Goal: Transaction & Acquisition: Obtain resource

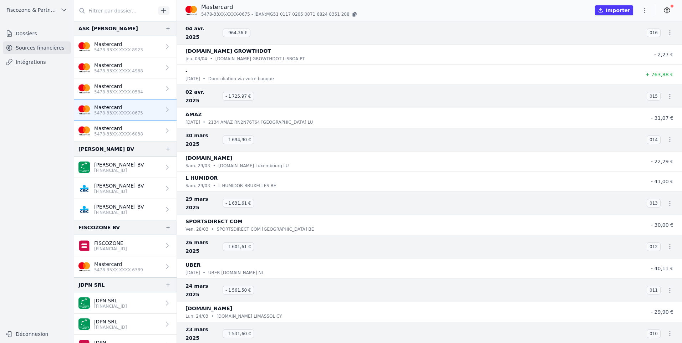
click at [647, 8] on button "button" at bounding box center [645, 10] width 14 height 11
click at [626, 37] on button "Exporter" at bounding box center [627, 38] width 51 height 13
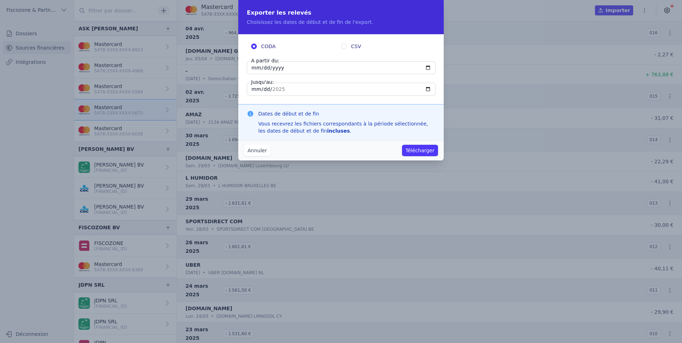
drag, startPoint x: 307, startPoint y: 63, endPoint x: 298, endPoint y: 63, distance: 8.9
click at [298, 63] on input "[DATE]" at bounding box center [341, 67] width 189 height 13
type input "[DATE]"
click at [269, 88] on input "[DATE]" at bounding box center [341, 89] width 189 height 13
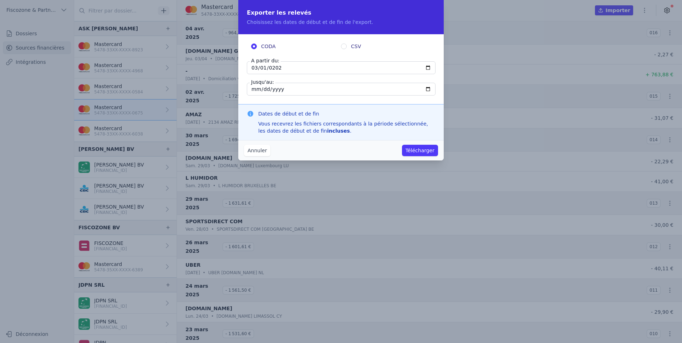
click at [269, 88] on input "[DATE]" at bounding box center [341, 89] width 189 height 13
type input "[DATE]"
click at [421, 152] on button "Télécharger" at bounding box center [420, 150] width 36 height 11
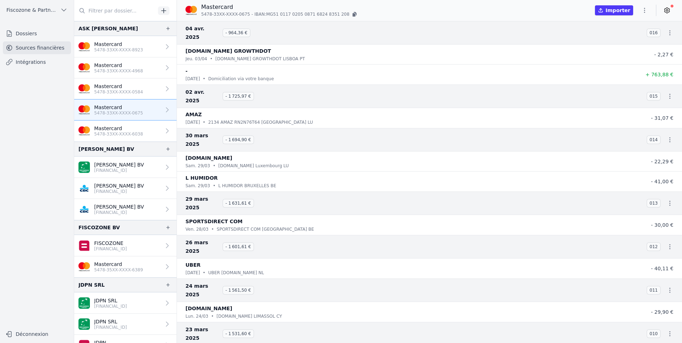
click at [643, 8] on icon "button" at bounding box center [644, 10] width 7 height 7
click at [627, 39] on button "Exporter" at bounding box center [627, 38] width 51 height 13
click at [649, 10] on button "button" at bounding box center [645, 10] width 14 height 11
drag, startPoint x: 649, startPoint y: 10, endPoint x: 552, endPoint y: 7, distance: 96.8
click at [552, 7] on div at bounding box center [341, 171] width 682 height 343
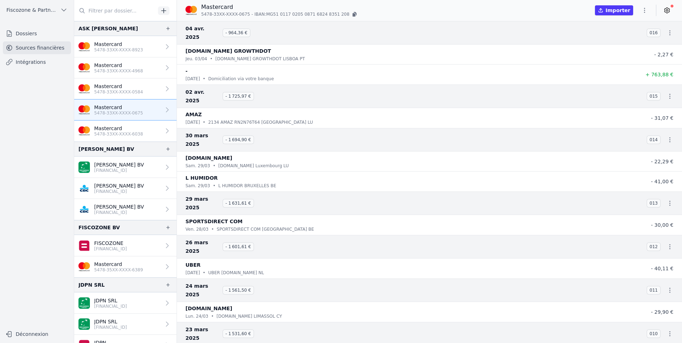
drag, startPoint x: 645, startPoint y: 8, endPoint x: 540, endPoint y: 7, distance: 104.6
click at [540, 7] on div "Mastercard 5478-33XX-XXXX-0675 - IBAN: MG51 [FINANCIAL_ID] [FINANCIAL_ID] Impor…" at bounding box center [429, 10] width 505 height 15
click at [642, 10] on icon "button" at bounding box center [644, 10] width 7 height 7
click at [630, 37] on button "Exporter" at bounding box center [627, 38] width 51 height 13
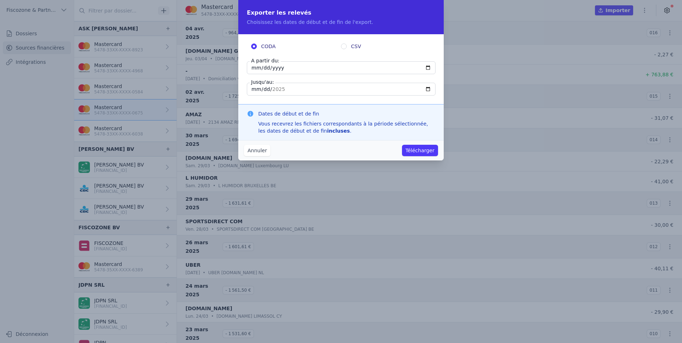
click at [347, 47] on label "CSV" at bounding box center [386, 46] width 90 height 7
click at [347, 47] on input "CSV" at bounding box center [344, 47] width 6 height 6
radio input "true"
radio input "false"
click at [317, 69] on input "[DATE]" at bounding box center [341, 67] width 189 height 13
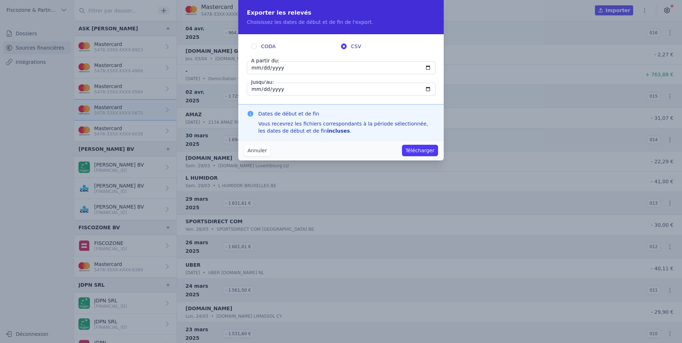
type input "[DATE]"
click at [315, 87] on input "[DATE]" at bounding box center [341, 89] width 189 height 13
click at [288, 67] on input "[DATE]" at bounding box center [341, 67] width 189 height 13
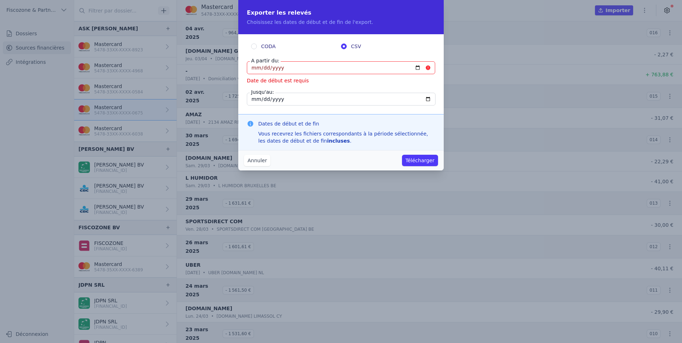
type input "[DATE]"
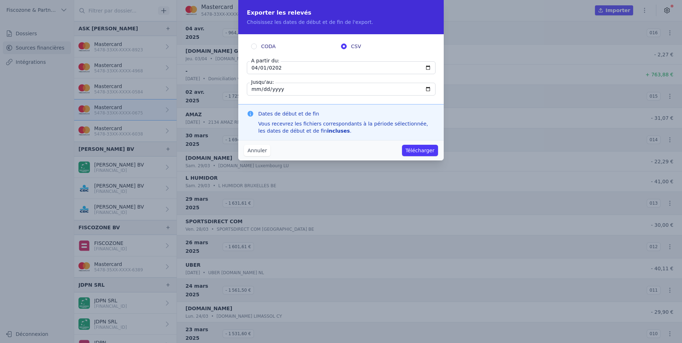
type input "[DATE]"
click at [281, 86] on input "[DATE]" at bounding box center [341, 89] width 189 height 13
type input "[DATE]"
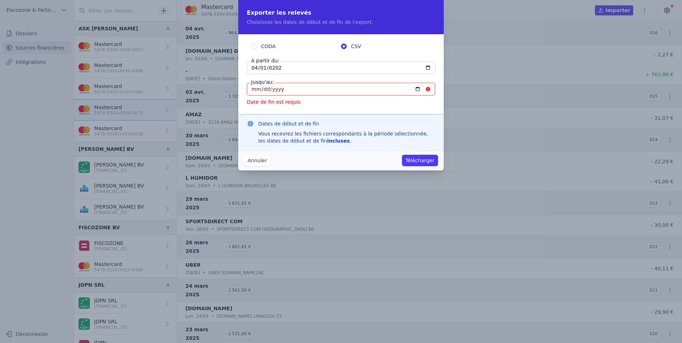
type input "[DATE]"
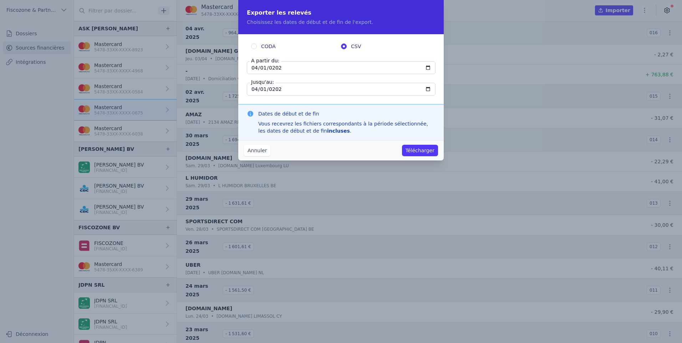
type input "[DATE]"
click at [426, 146] on button "Télécharger" at bounding box center [420, 150] width 36 height 11
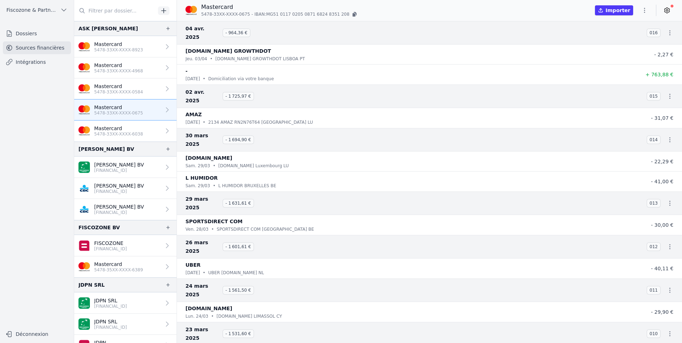
click at [126, 91] on p "5478-33XX-XXXX-0584" at bounding box center [118, 92] width 49 height 6
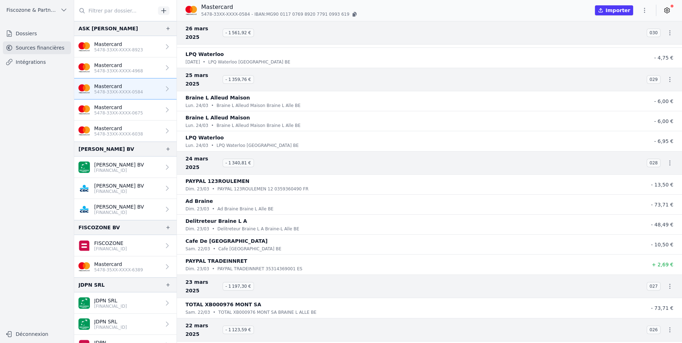
scroll to position [232, 0]
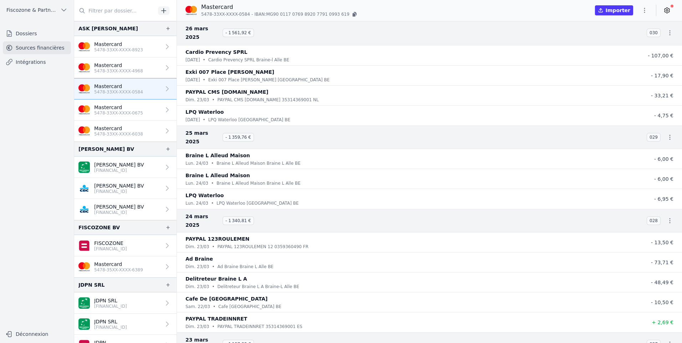
click at [117, 122] on link "Mastercard 5478-33XX-XXXX-6038" at bounding box center [125, 131] width 102 height 21
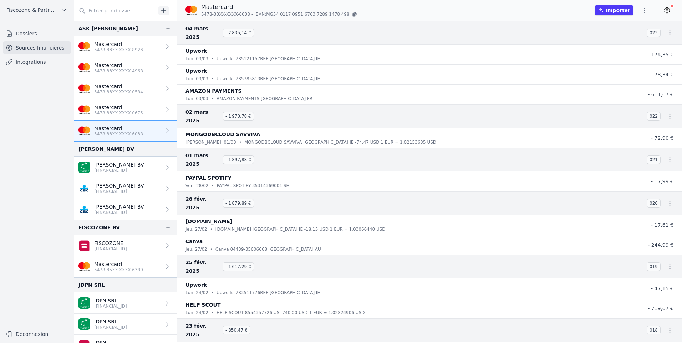
click at [119, 115] on p "5478-33XX-XXXX-0675" at bounding box center [118, 113] width 49 height 6
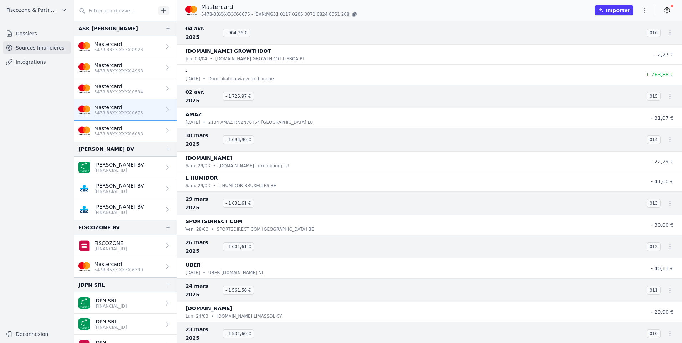
click at [123, 41] on p "Mastercard" at bounding box center [118, 44] width 49 height 7
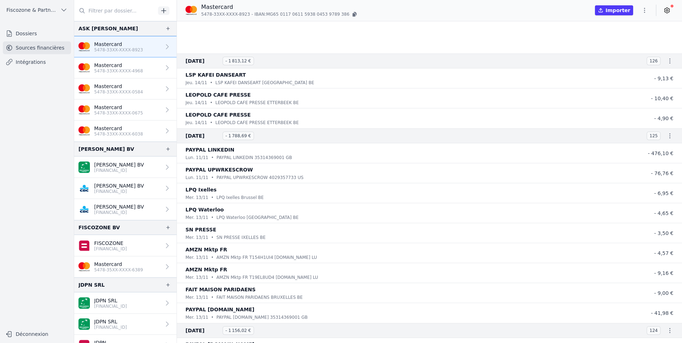
scroll to position [2427, 0]
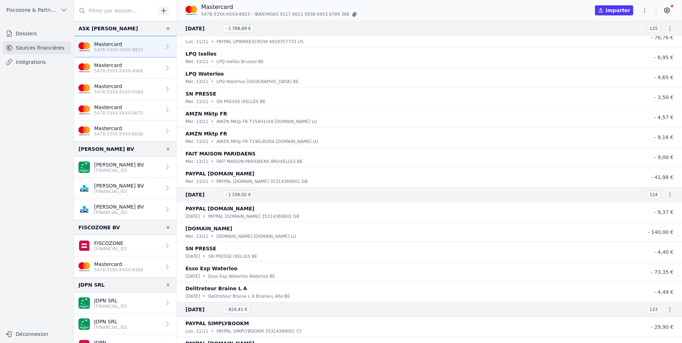
click at [641, 12] on button "button" at bounding box center [645, 10] width 14 height 11
click at [624, 41] on button "Exporter" at bounding box center [627, 38] width 51 height 13
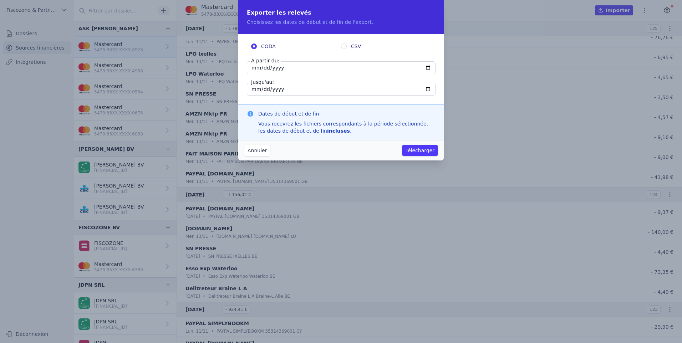
click at [342, 45] on input "CSV" at bounding box center [344, 47] width 6 height 6
radio input "true"
radio input "false"
click at [292, 86] on input "[DATE]" at bounding box center [341, 89] width 189 height 13
click at [262, 67] on input "[DATE]" at bounding box center [341, 67] width 189 height 13
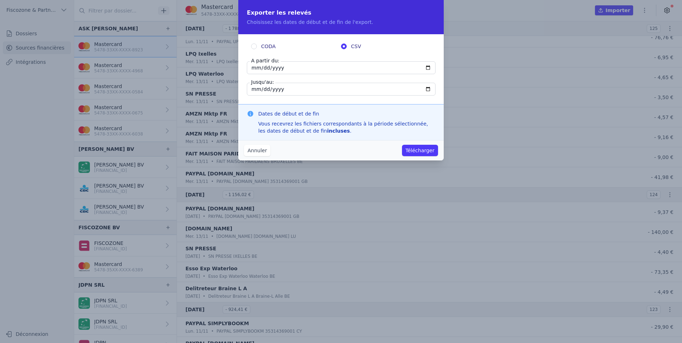
click at [264, 92] on input "[DATE]" at bounding box center [341, 89] width 189 height 13
type input "[DATE]"
click at [429, 155] on button "Télécharger" at bounding box center [420, 150] width 36 height 11
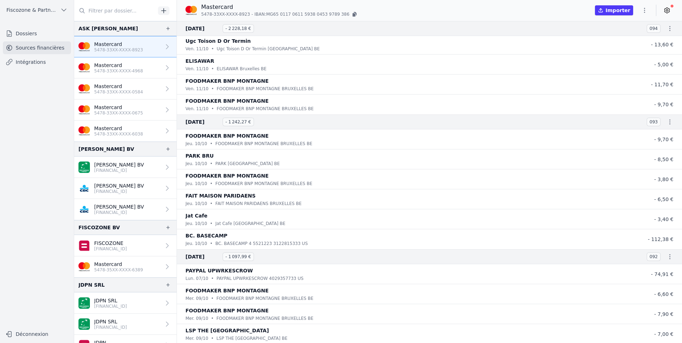
scroll to position [5389, 0]
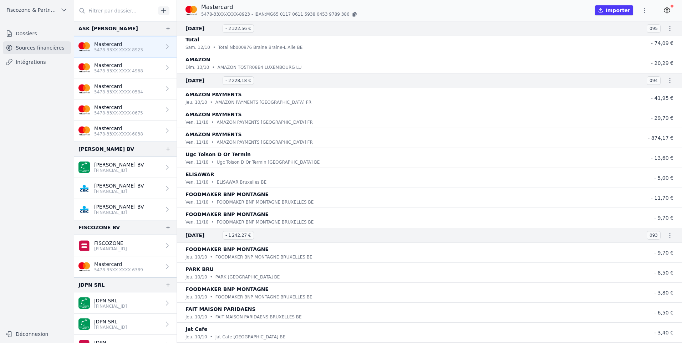
click at [54, 5] on button "Fiscozone & Partners BV" at bounding box center [37, 9] width 68 height 11
click at [48, 6] on div at bounding box center [341, 171] width 682 height 343
click at [49, 9] on span "Fiscozone & Partners BV" at bounding box center [31, 9] width 51 height 7
click at [35, 8] on div at bounding box center [341, 171] width 682 height 343
click at [35, 8] on span "Fiscozone & Partners BV" at bounding box center [31, 9] width 51 height 7
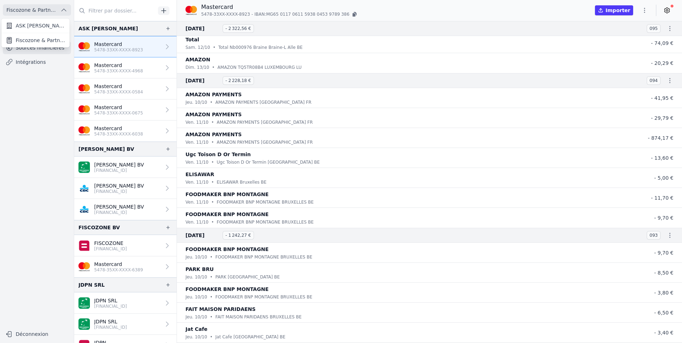
click at [35, 8] on div at bounding box center [341, 171] width 682 height 343
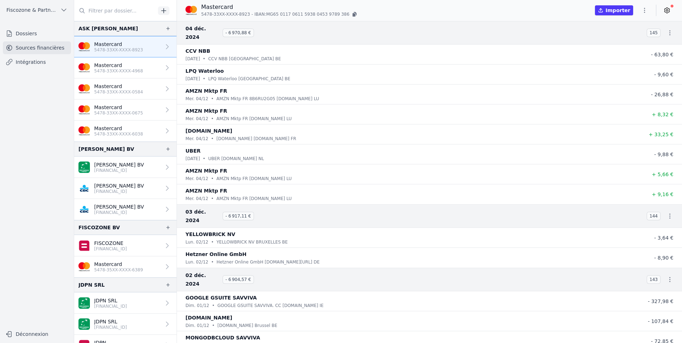
click at [34, 15] on button "Fiscozone & Partners BV" at bounding box center [37, 9] width 68 height 11
click at [33, 39] on span "Fiscozone & Partners BV" at bounding box center [41, 40] width 50 height 7
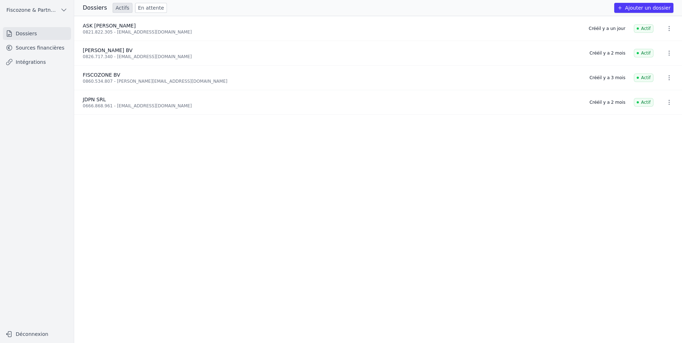
click at [640, 11] on button "Ajouter un dossier" at bounding box center [644, 8] width 59 height 10
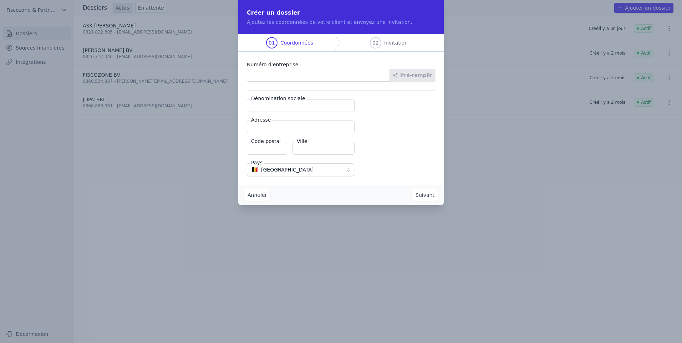
click at [286, 75] on input "Numéro d'entreprise" at bounding box center [318, 75] width 143 height 13
click at [288, 73] on input "Numéro d'entreprise" at bounding box center [318, 75] width 143 height 13
type input "0892.272.118"
click at [411, 72] on button "Pré-remplir" at bounding box center [413, 75] width 46 height 13
type input "CLIMACT SA"
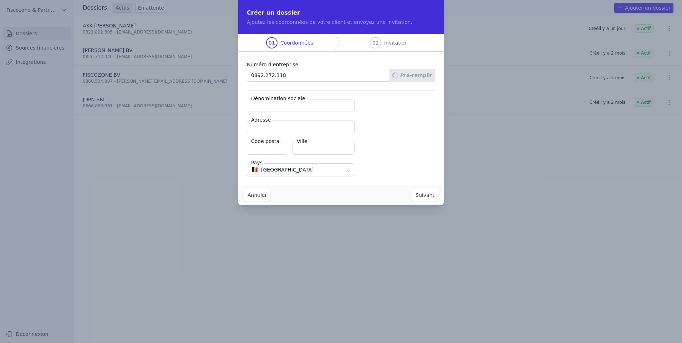
type input "Traverse d'Esope 6"
type input "1348"
type input "Ottignies-Louvain-la-Neuve"
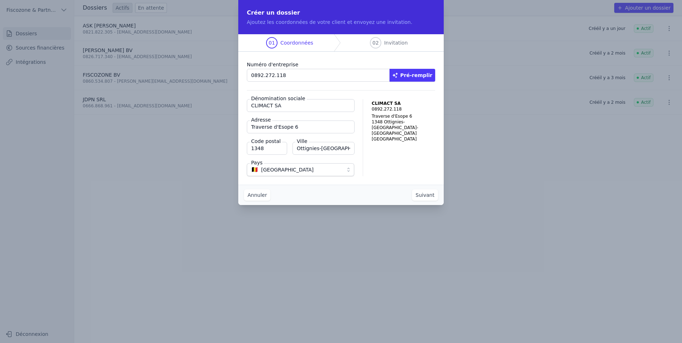
click at [432, 195] on button "Suivant" at bounding box center [425, 195] width 26 height 11
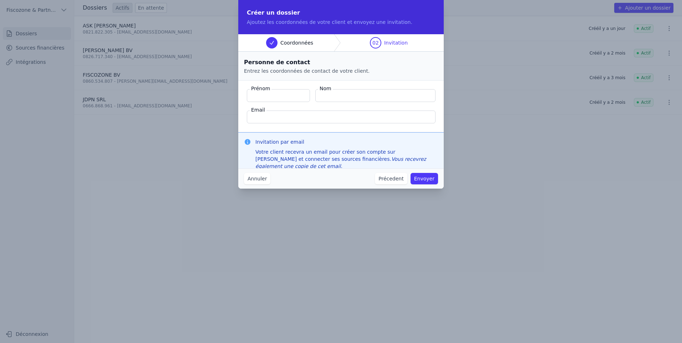
click at [268, 100] on input "Prénom" at bounding box center [278, 95] width 63 height 13
click at [267, 97] on input "Prénom" at bounding box center [278, 95] width 63 height 13
click at [267, 97] on input "DENIS KERGER SPRL" at bounding box center [278, 95] width 63 height 13
drag, startPoint x: 298, startPoint y: 95, endPoint x: 266, endPoint y: 93, distance: 32.2
click at [266, 93] on input "DENIS KERGER SPRL" at bounding box center [278, 95] width 63 height 13
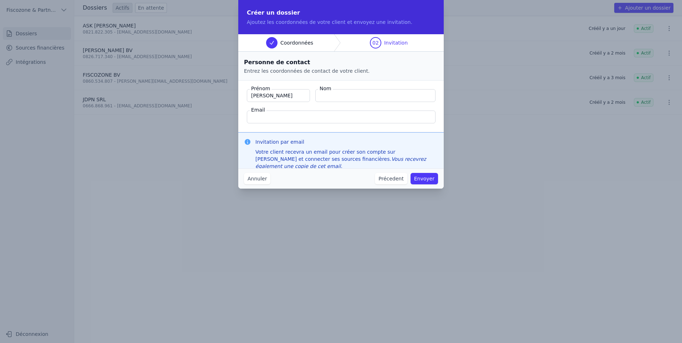
type input "DENIS"
type input "Pollyn"
type input "denis.pollyn@fiscozone.com"
click at [431, 180] on button "Envoyer" at bounding box center [424, 178] width 27 height 11
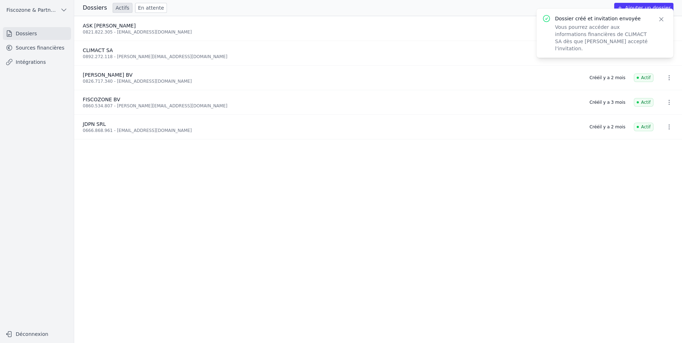
click at [230, 55] on div "0892.272.118 - denis.pollyn@fiscozone.com" at bounding box center [319, 57] width 472 height 6
click at [113, 51] on div "CLIMACT SA" at bounding box center [319, 50] width 472 height 7
click at [663, 18] on icon "button" at bounding box center [661, 19] width 7 height 7
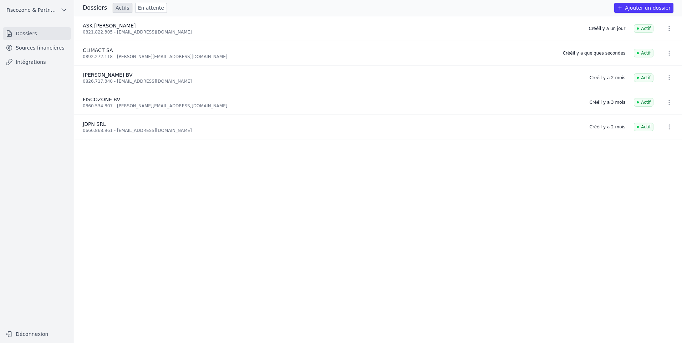
click at [596, 56] on li "CLIMACT SA 0892.272.118 - denis.pollyn@fiscozone.com Créé il y a quelques secon…" at bounding box center [378, 53] width 608 height 25
click at [88, 54] on div "0892.272.118 - denis.pollyn@fiscozone.com" at bounding box center [319, 57] width 472 height 6
click at [666, 50] on icon "button" at bounding box center [669, 53] width 7 height 7
click at [97, 52] on div at bounding box center [341, 171] width 682 height 343
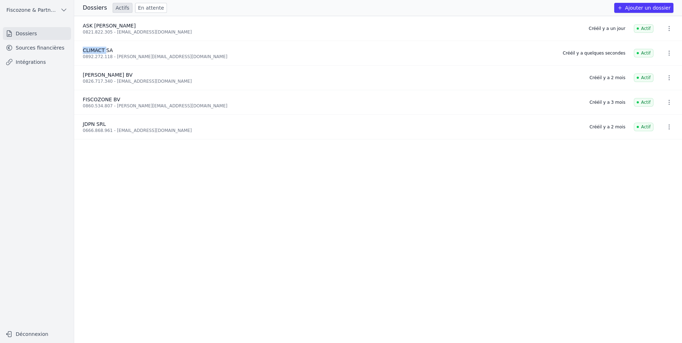
click at [97, 52] on span "CLIMACT SA" at bounding box center [98, 50] width 30 height 6
drag, startPoint x: 97, startPoint y: 52, endPoint x: 131, endPoint y: 57, distance: 34.7
click at [131, 57] on div "0892.272.118 - denis.pollyn@fiscozone.com" at bounding box center [319, 57] width 472 height 6
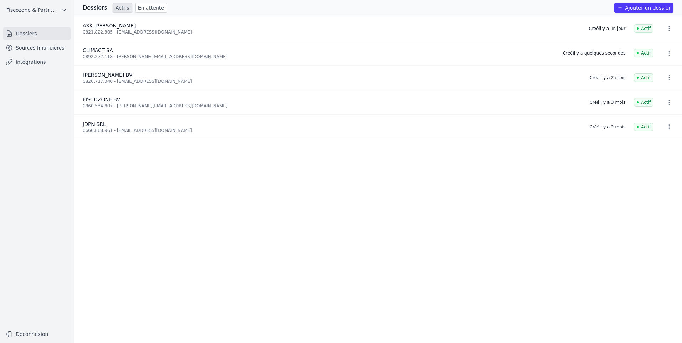
drag, startPoint x: 131, startPoint y: 57, endPoint x: 137, endPoint y: 57, distance: 5.4
click at [137, 57] on div "0892.272.118 - denis.pollyn@fiscozone.com" at bounding box center [319, 57] width 472 height 6
click at [112, 51] on div "CLIMACT SA" at bounding box center [319, 50] width 472 height 7
click at [600, 56] on li "CLIMACT SA 0892.272.118 - denis.pollyn@fiscozone.com Créé il y a quelques secon…" at bounding box center [378, 53] width 608 height 25
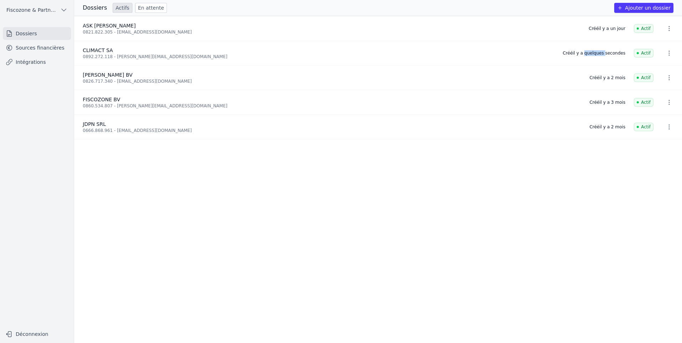
click at [51, 11] on span "Fiscozone & Partners BV" at bounding box center [31, 9] width 51 height 7
click at [131, 57] on div "0892.272.118 - denis.pollyn@fiscozone.com" at bounding box center [319, 57] width 472 height 6
click at [24, 49] on link "Sources financières" at bounding box center [37, 47] width 68 height 13
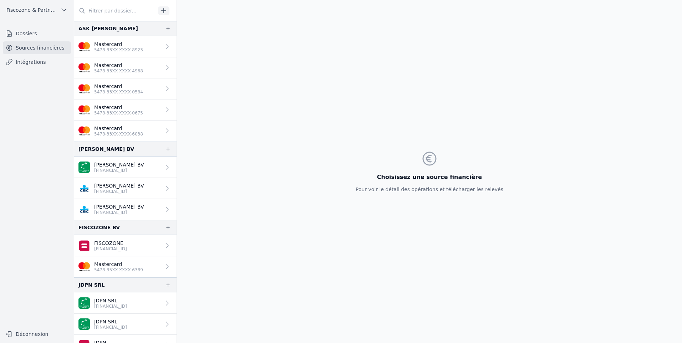
click at [163, 10] on icon "button" at bounding box center [164, 10] width 5 height 5
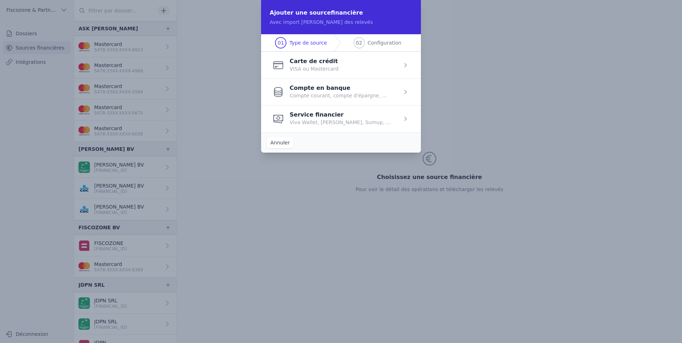
click at [376, 72] on span "button" at bounding box center [341, 65] width 160 height 27
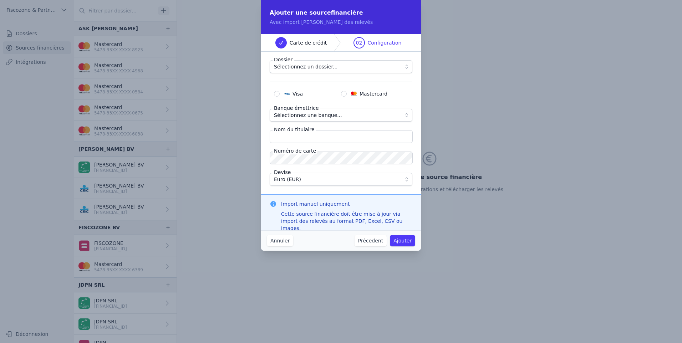
click at [351, 69] on span "Sélectionnez un dossier..." at bounding box center [336, 66] width 124 height 9
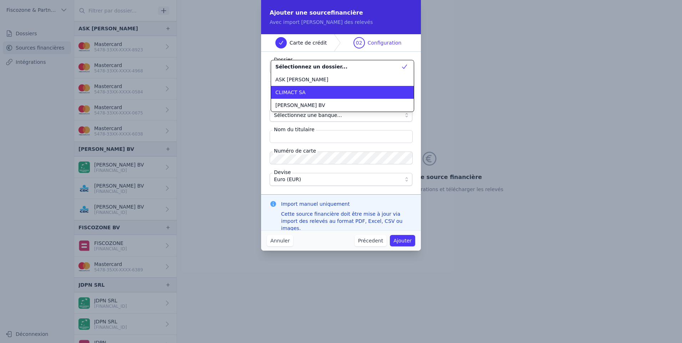
click at [342, 97] on li "CLIMACT SA" at bounding box center [342, 92] width 143 height 13
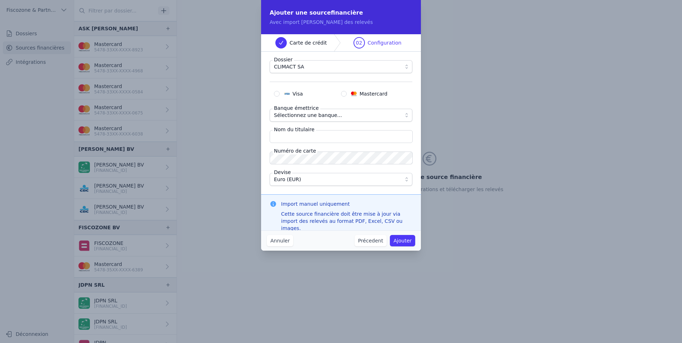
click at [348, 94] on label "Mastercard" at bounding box center [374, 93] width 67 height 7
click at [347, 94] on input "Mastercard" at bounding box center [344, 94] width 6 height 6
radio input "true"
click at [351, 113] on span "Sélectionnez une banque..." at bounding box center [336, 115] width 124 height 9
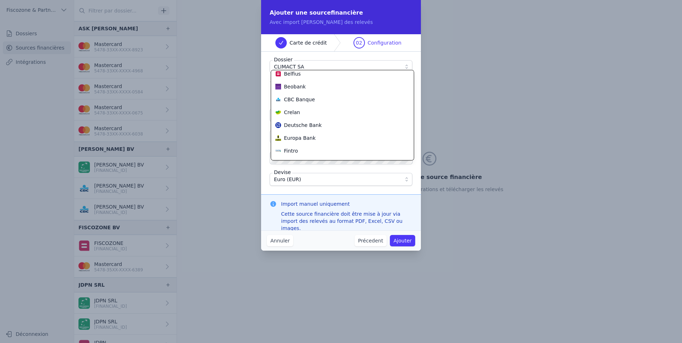
scroll to position [178, 0]
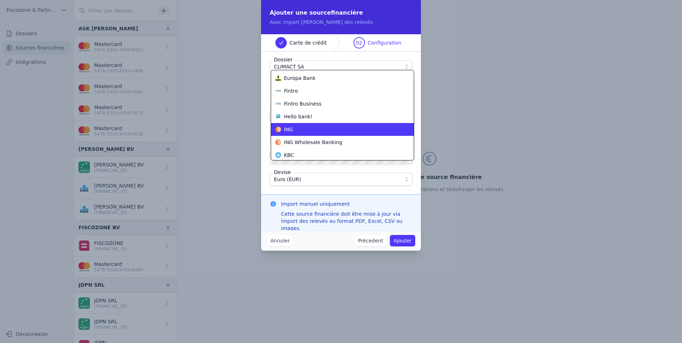
click at [339, 127] on div "ING" at bounding box center [339, 129] width 126 height 7
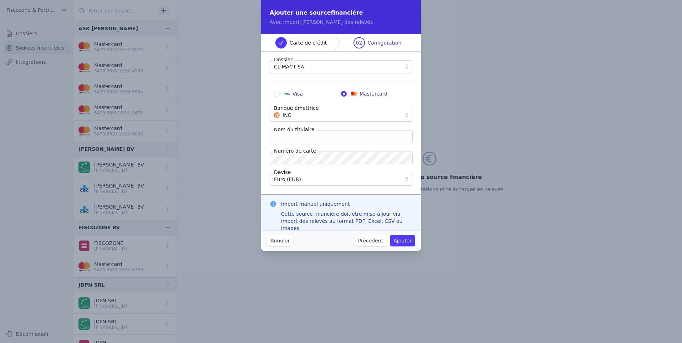
click at [283, 136] on input "Nom du titulaire" at bounding box center [341, 136] width 143 height 13
type input "Climact SA"
click at [407, 239] on button "Ajouter" at bounding box center [402, 240] width 25 height 11
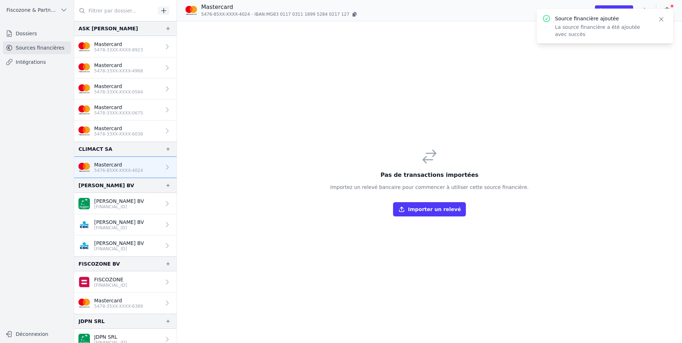
click at [427, 210] on button "Importer un relevé" at bounding box center [429, 209] width 73 height 14
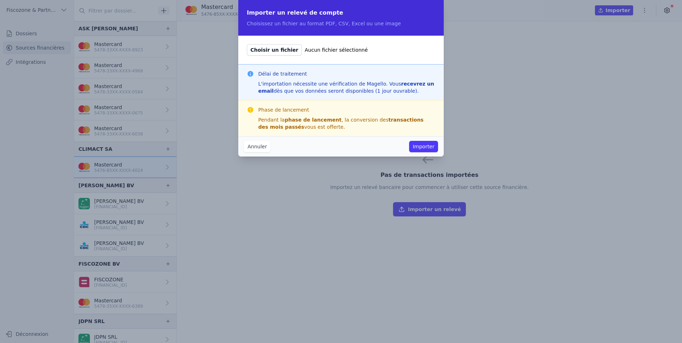
click at [274, 52] on span "Choisir un fichier" at bounding box center [274, 49] width 55 height 11
click at [247, 44] on input "Choisir un fichier Aucun fichier sélectionné" at bounding box center [247, 44] width 0 height 0
type input "C:\fakepath\MC Relevé - 08.08.25-07.09.25.pdf"
click at [426, 145] on button "Importer" at bounding box center [423, 146] width 29 height 11
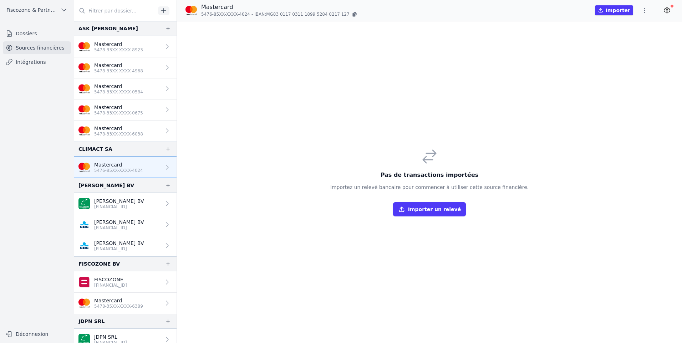
click at [354, 157] on div "Pas de transactions importées Importez un relevé bancaire pour commencer à util…" at bounding box center [429, 182] width 198 height 69
click at [130, 135] on p "5478-33XX-XXXX-6038" at bounding box center [118, 134] width 49 height 6
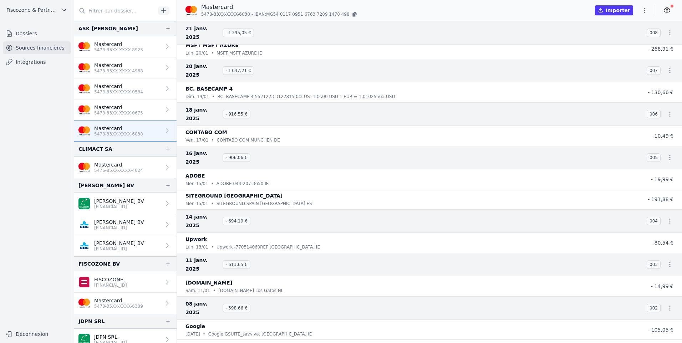
scroll to position [722, 0]
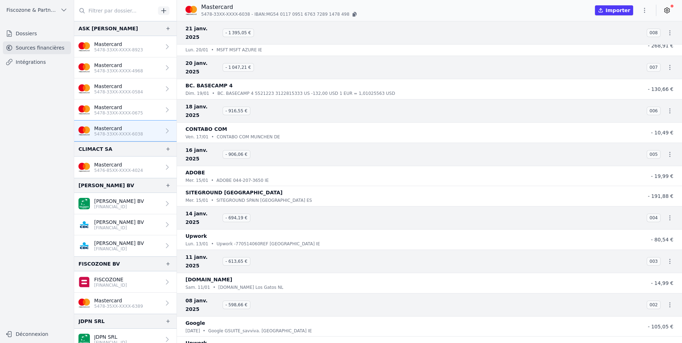
click at [621, 9] on button "Importer" at bounding box center [614, 10] width 38 height 10
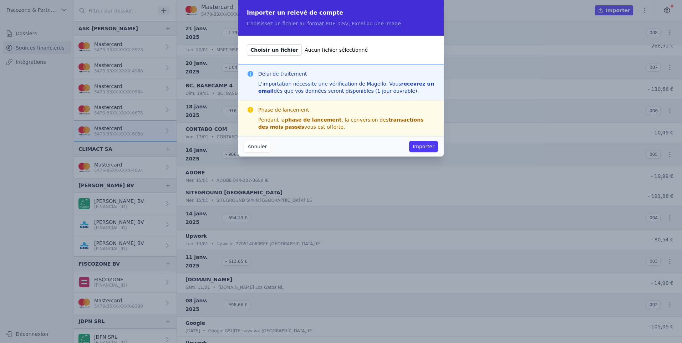
click at [252, 153] on div "Annuler Importer" at bounding box center [341, 146] width 206 height 20
click at [255, 151] on button "Annuler" at bounding box center [257, 146] width 26 height 11
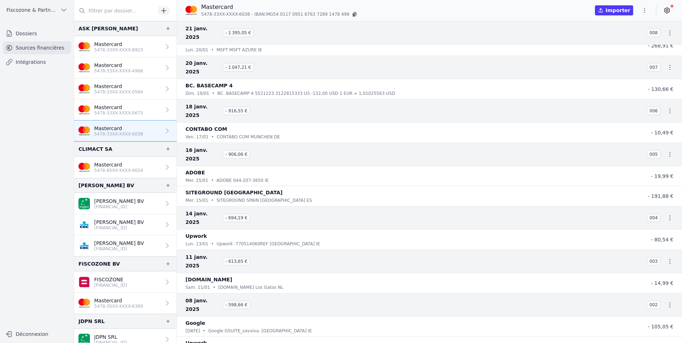
click at [643, 7] on icon "button" at bounding box center [644, 10] width 7 height 7
click at [631, 36] on button "Exporter" at bounding box center [627, 38] width 51 height 13
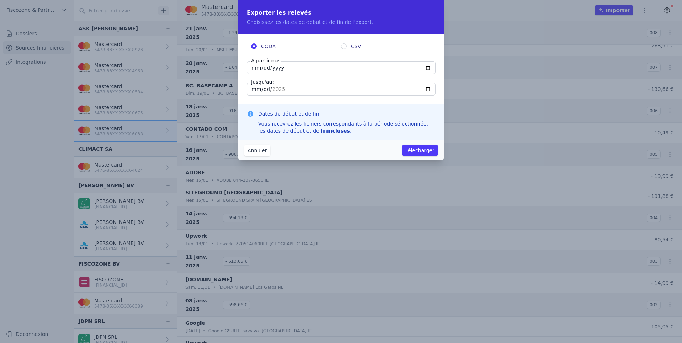
click at [350, 46] on label "CSV" at bounding box center [386, 46] width 90 height 7
click at [347, 46] on input "CSV" at bounding box center [344, 47] width 6 height 6
radio input "true"
radio input "false"
click at [263, 68] on input "2025-03-04" at bounding box center [341, 67] width 189 height 13
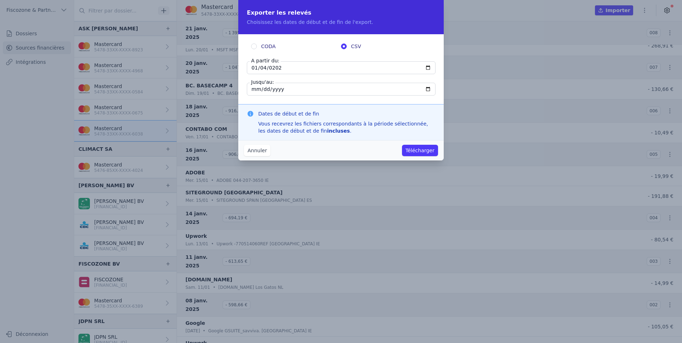
type input "2025-01-04"
click at [257, 149] on button "Annuler" at bounding box center [257, 150] width 26 height 11
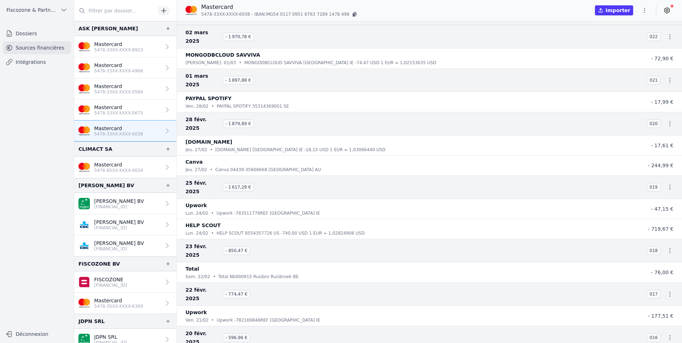
scroll to position [0, 0]
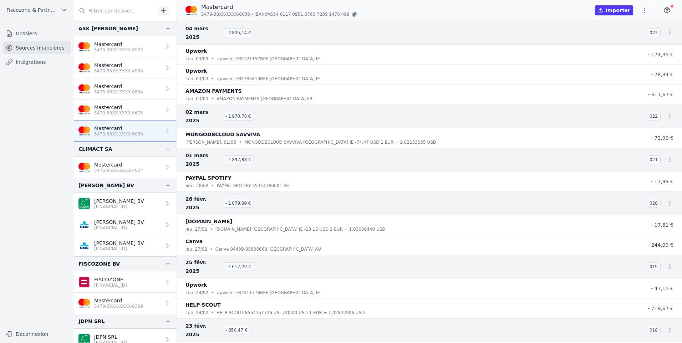
click at [646, 12] on icon "button" at bounding box center [644, 10] width 7 height 7
drag, startPoint x: 569, startPoint y: 22, endPoint x: 634, endPoint y: 19, distance: 65.0
click at [569, 21] on div at bounding box center [341, 171] width 682 height 343
click at [644, 9] on icon "button" at bounding box center [644, 10] width 7 height 7
click at [631, 36] on button "Exporter" at bounding box center [627, 38] width 51 height 13
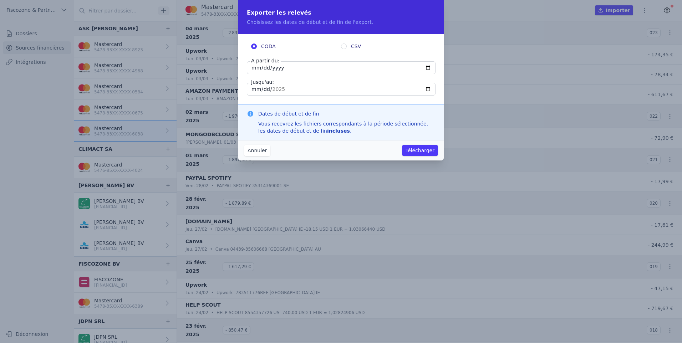
click at [353, 51] on fieldset "CODA CSV" at bounding box center [341, 48] width 188 height 10
click at [356, 46] on span "CSV" at bounding box center [356, 46] width 10 height 7
click at [347, 46] on input "CSV" at bounding box center [344, 47] width 6 height 6
radio input "true"
radio input "false"
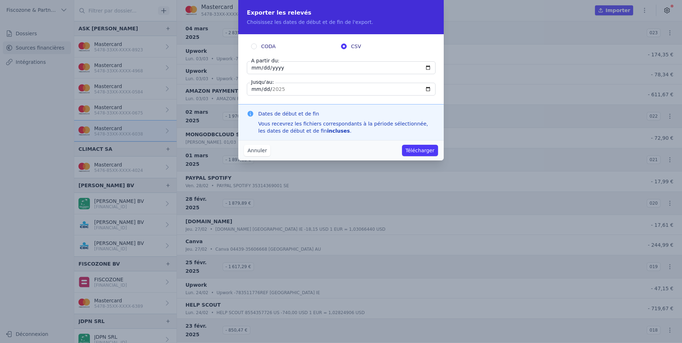
click at [328, 70] on input "2025-03-04" at bounding box center [341, 67] width 189 height 13
click at [258, 149] on button "Annuler" at bounding box center [257, 150] width 26 height 11
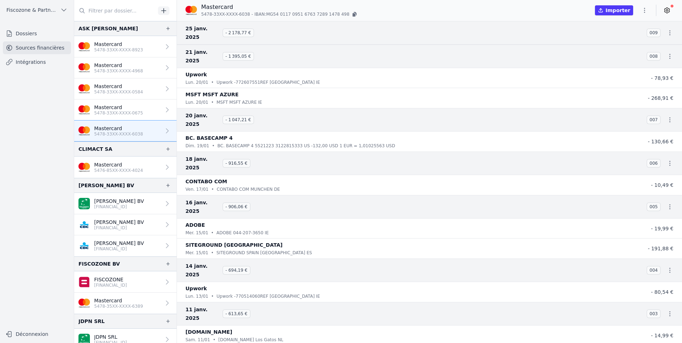
scroll to position [722, 0]
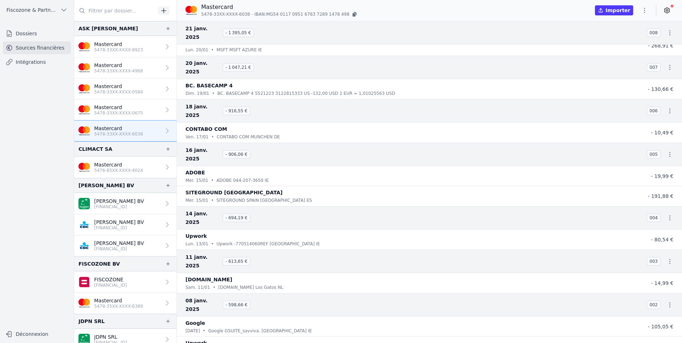
click at [648, 7] on button "button" at bounding box center [645, 10] width 14 height 11
click at [632, 40] on button "Exporter" at bounding box center [627, 38] width 51 height 13
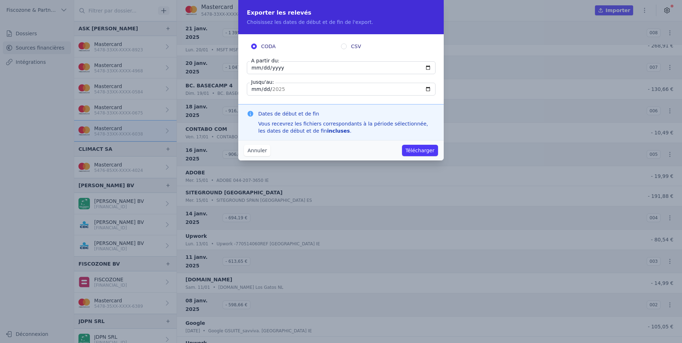
click at [266, 66] on input "2025-03-04" at bounding box center [341, 67] width 189 height 13
click at [263, 67] on input "2025-03-04" at bounding box center [341, 67] width 189 height 13
type input "2025-01-04"
click at [261, 90] on input "2025-03-04" at bounding box center [341, 89] width 189 height 13
click at [255, 89] on input "2025-03-04" at bounding box center [341, 89] width 189 height 13
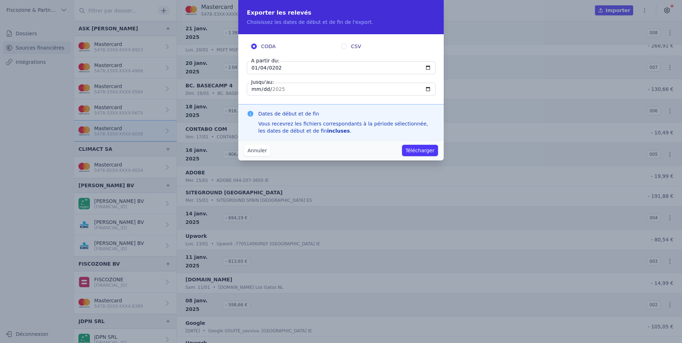
click at [345, 46] on input "CSV" at bounding box center [344, 47] width 6 height 6
radio input "true"
radio input "false"
click at [284, 90] on input "2025-03-04" at bounding box center [341, 89] width 189 height 13
type input "[DATE]"
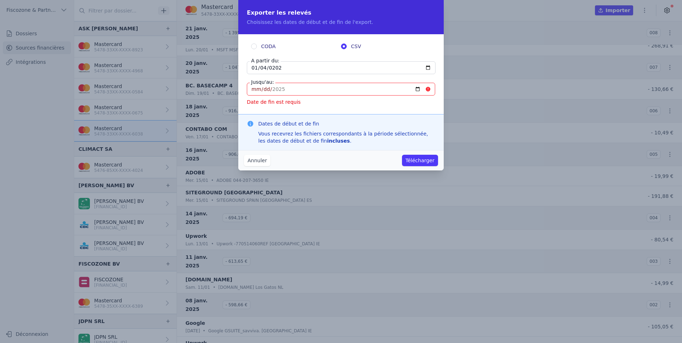
type input "2025-12-31"
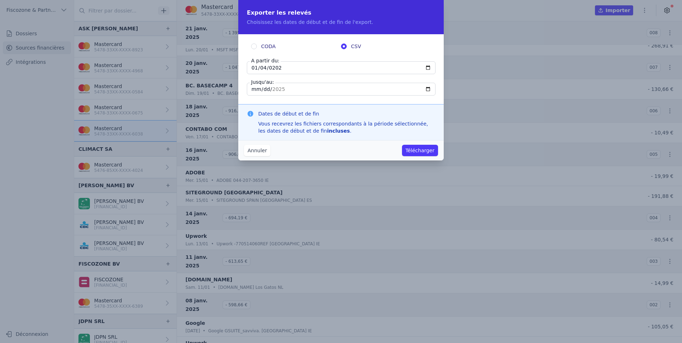
click at [272, 92] on input "[DATE]" at bounding box center [341, 89] width 189 height 13
click at [269, 90] on input "[DATE]" at bounding box center [341, 89] width 189 height 13
click at [272, 90] on input "[DATE]" at bounding box center [341, 89] width 189 height 13
click at [276, 90] on input "[DATE]" at bounding box center [341, 89] width 189 height 13
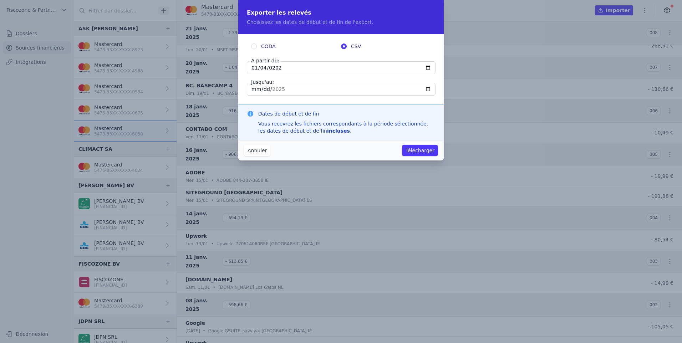
click at [275, 90] on input "[DATE]" at bounding box center [341, 89] width 189 height 13
click at [268, 90] on input "[DATE]" at bounding box center [341, 89] width 189 height 13
click at [266, 90] on input "[DATE]" at bounding box center [341, 89] width 189 height 13
click at [260, 90] on input "[DATE]" at bounding box center [341, 89] width 189 height 13
click at [271, 90] on input "[DATE]" at bounding box center [341, 89] width 189 height 13
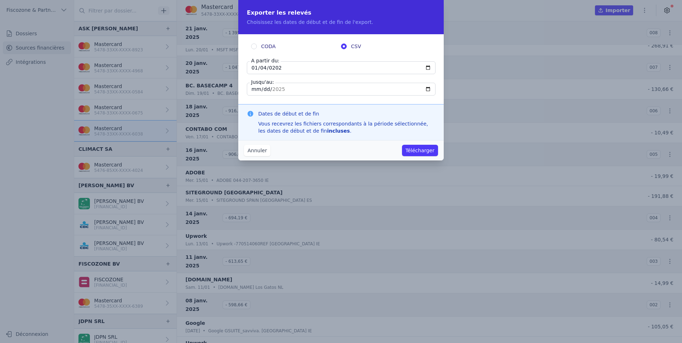
click at [271, 90] on input "[DATE]" at bounding box center [341, 89] width 189 height 13
type input "[DATE]"
type input "2025-12-31"
click at [275, 89] on input "[DATE]" at bounding box center [341, 89] width 189 height 13
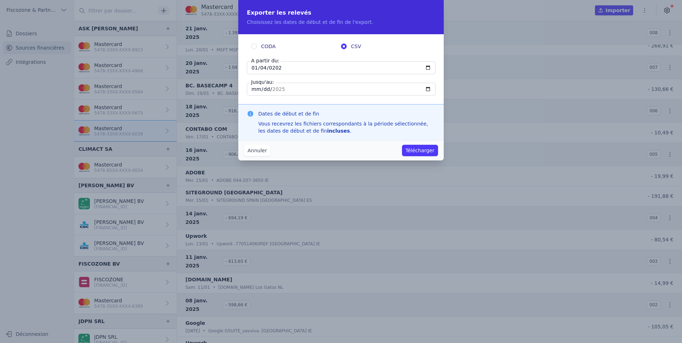
type input "[DATE]"
type input "2025-12-31"
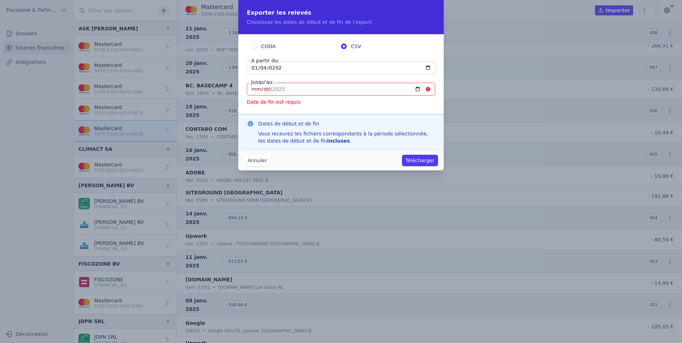
type input "[DATE]"
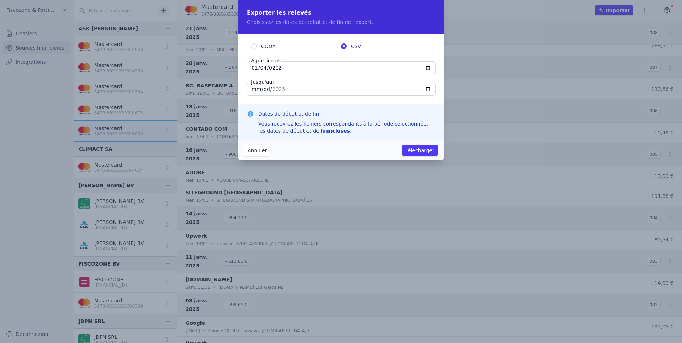
click at [275, 89] on input "[DATE]" at bounding box center [341, 89] width 189 height 13
click at [426, 91] on input "[DATE]" at bounding box center [341, 89] width 189 height 13
click at [416, 110] on h3 "Dates de début et de fin" at bounding box center [346, 113] width 177 height 7
click at [276, 89] on input "[DATE]" at bounding box center [341, 89] width 189 height 13
click at [419, 153] on button "Télécharger" at bounding box center [420, 150] width 36 height 11
